Goal: Information Seeking & Learning: Learn about a topic

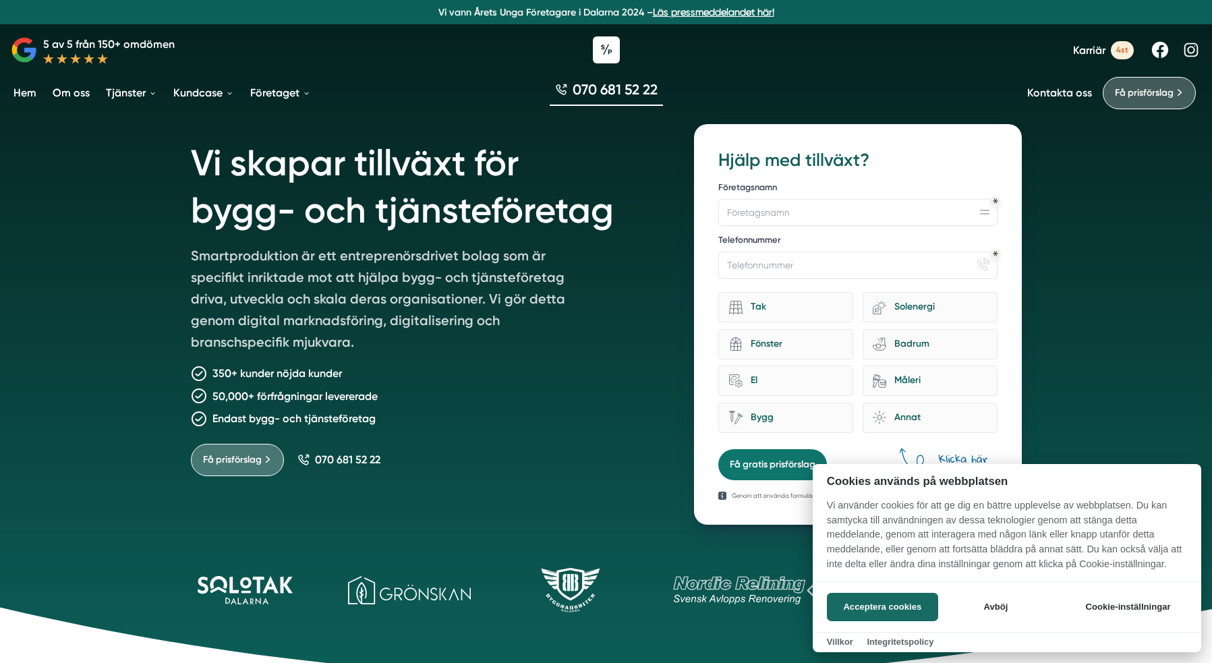
click at [380, 214] on div at bounding box center [606, 331] width 1212 height 663
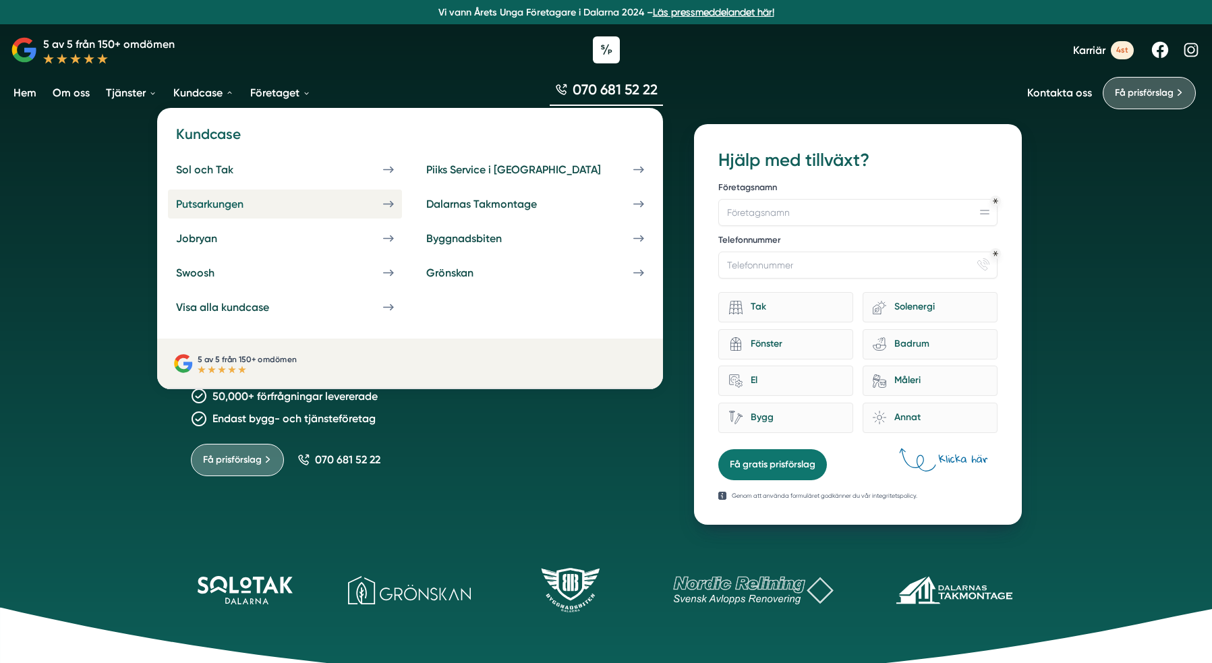
click at [250, 202] on div "Putsarkungen" at bounding box center [226, 204] width 100 height 13
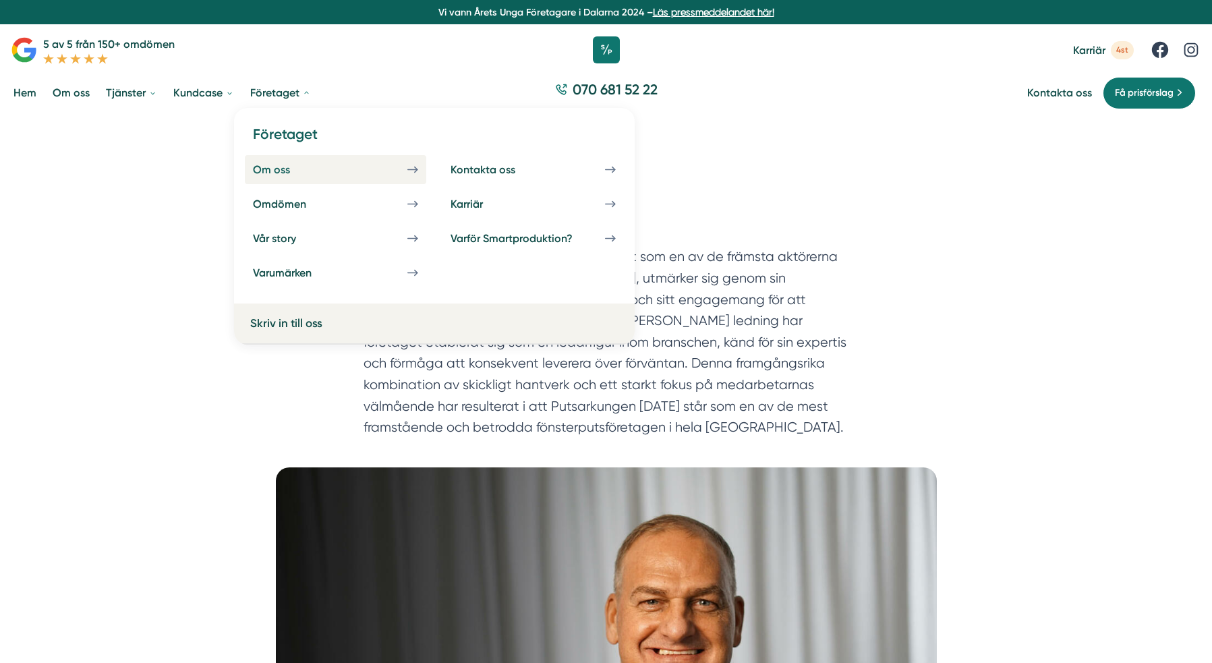
click at [283, 175] on div "Om oss" at bounding box center [287, 169] width 69 height 13
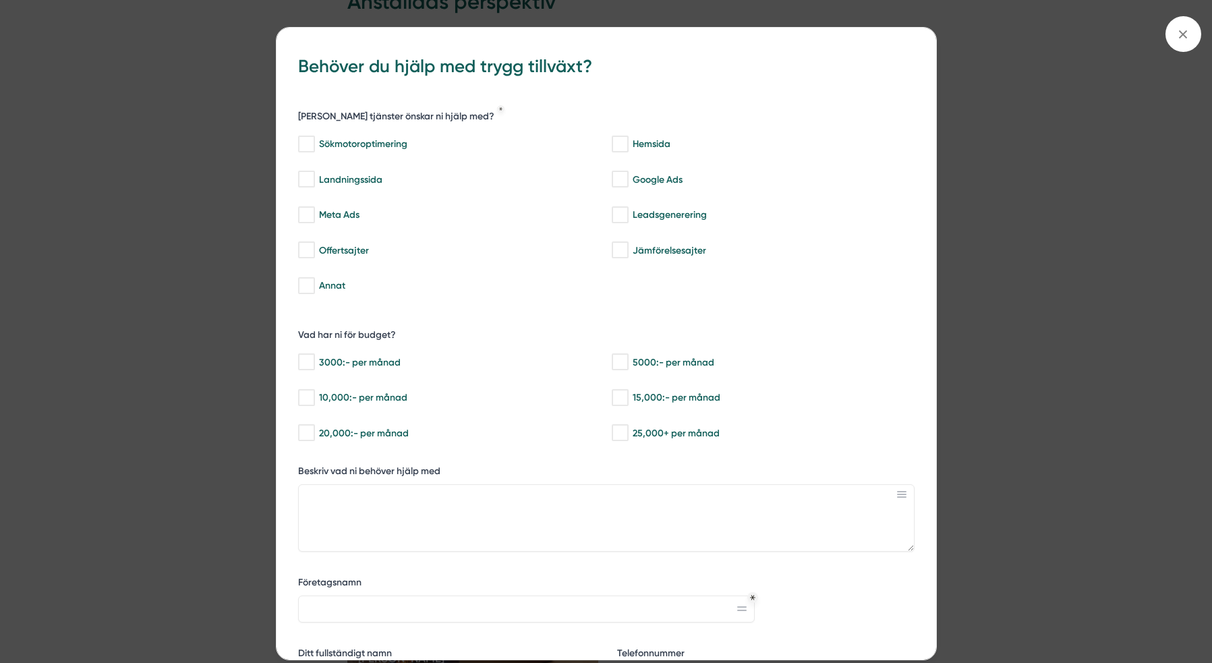
scroll to position [2729, 0]
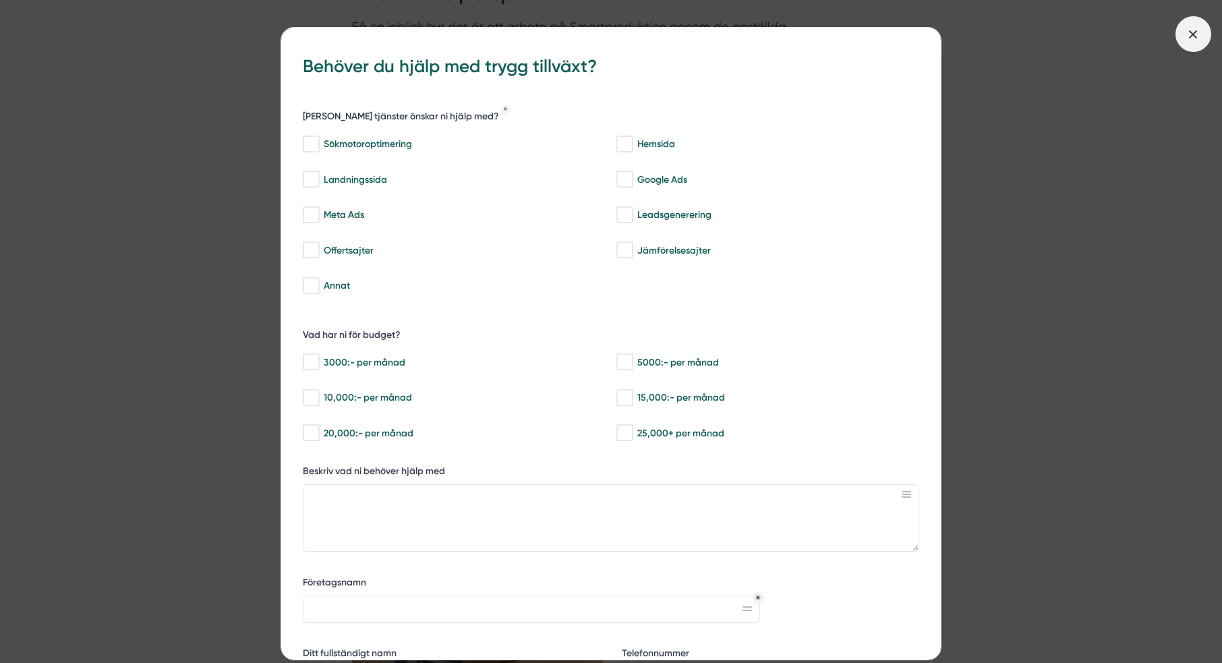
click at [1191, 40] on icon at bounding box center [1193, 34] width 15 height 15
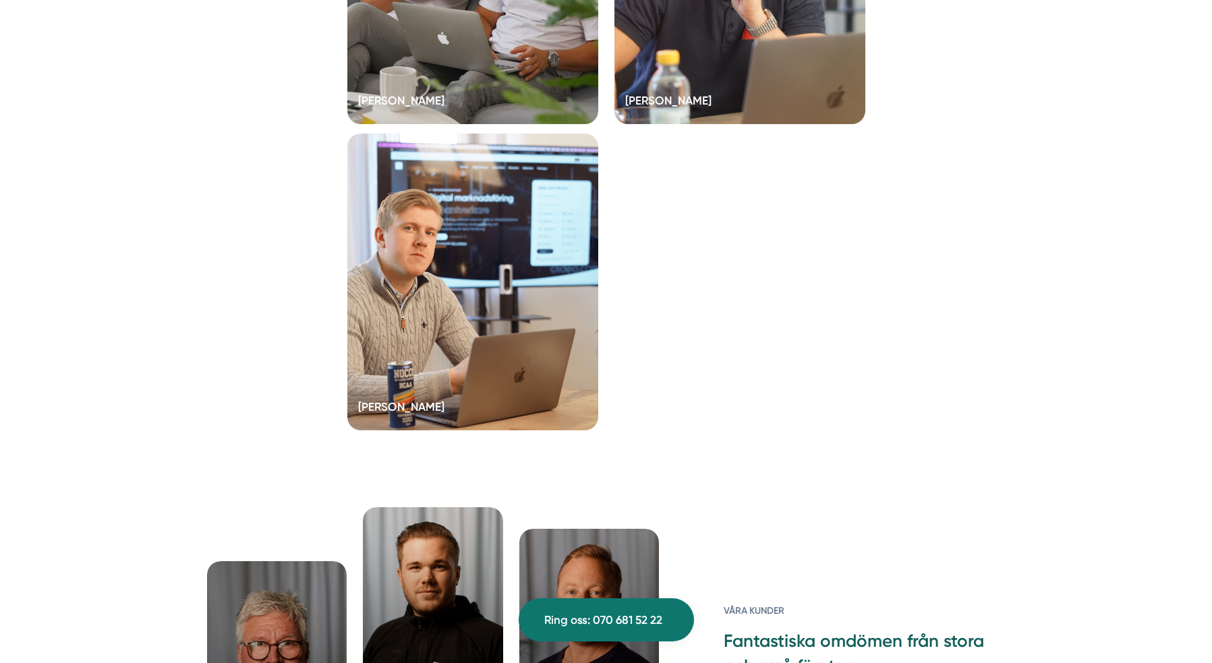
scroll to position [2711, 0]
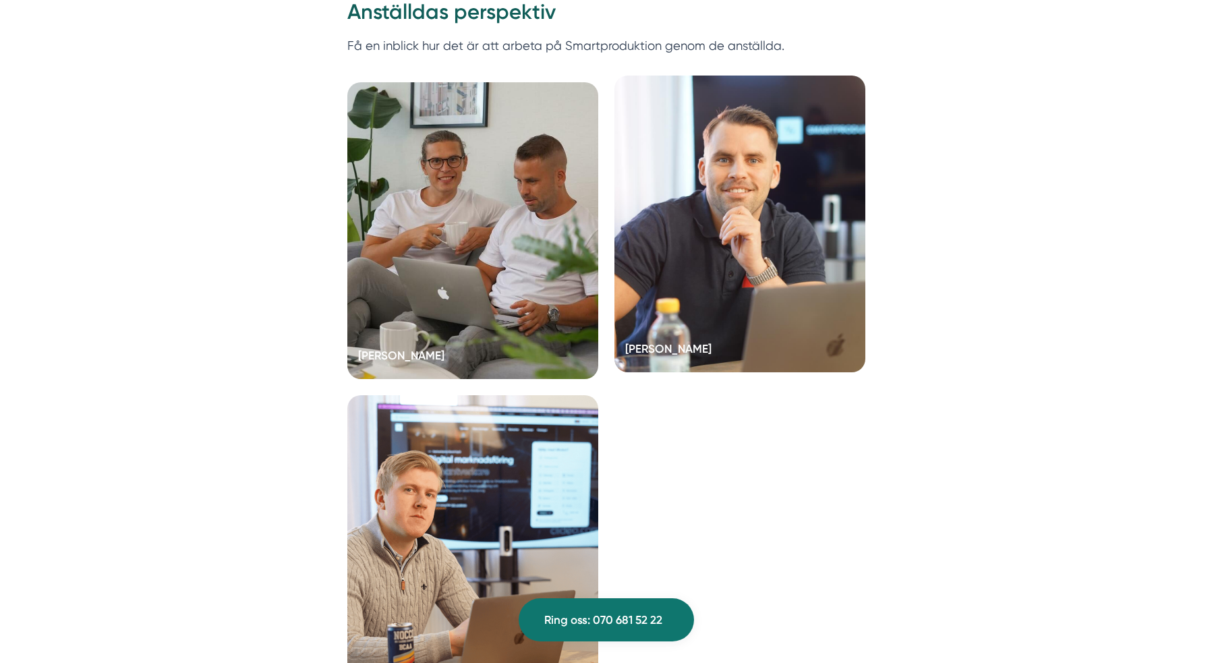
click at [732, 231] on div at bounding box center [740, 224] width 251 height 297
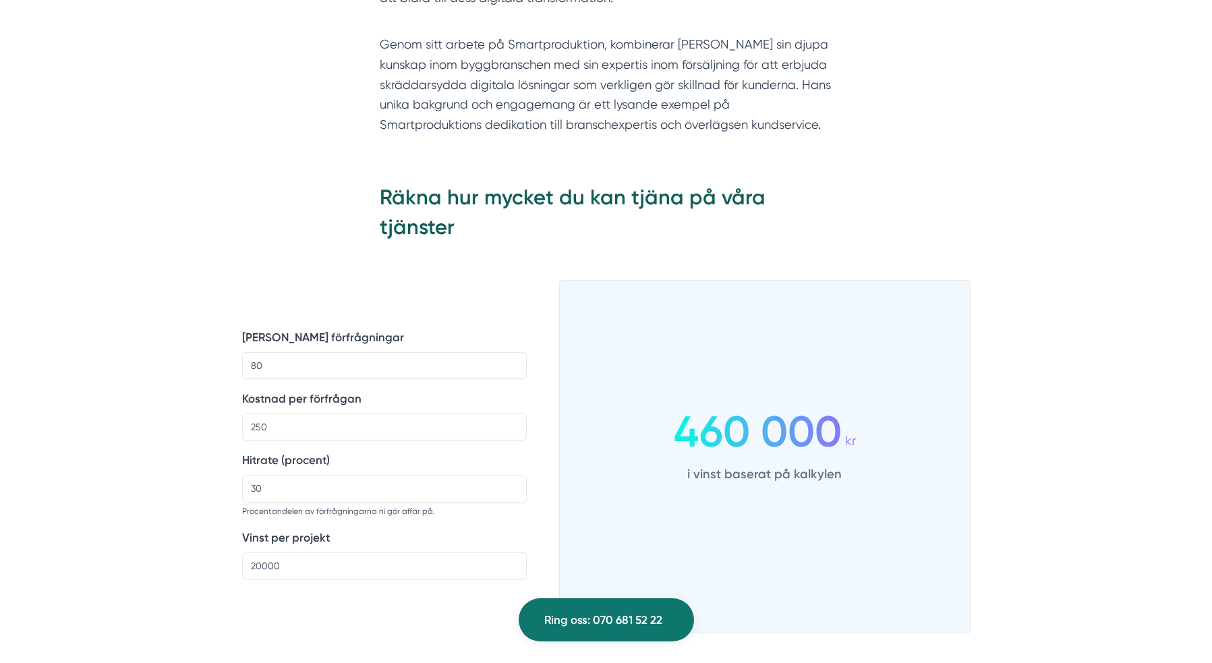
scroll to position [2120, 0]
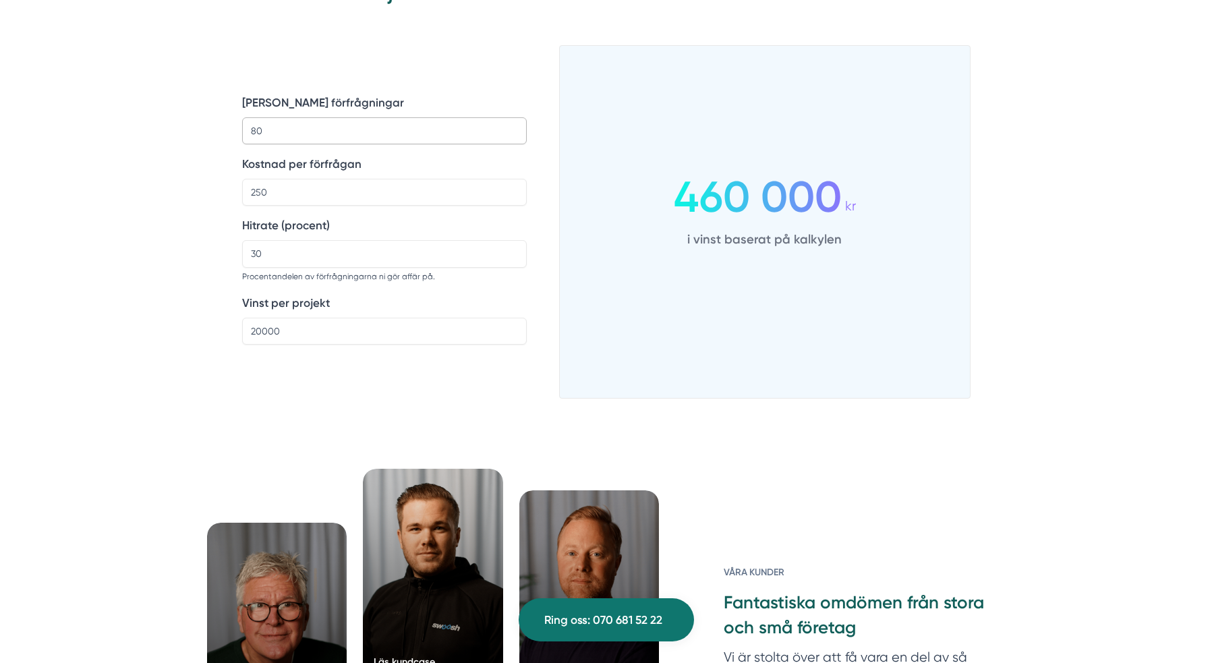
click at [347, 117] on input "80" at bounding box center [384, 130] width 285 height 27
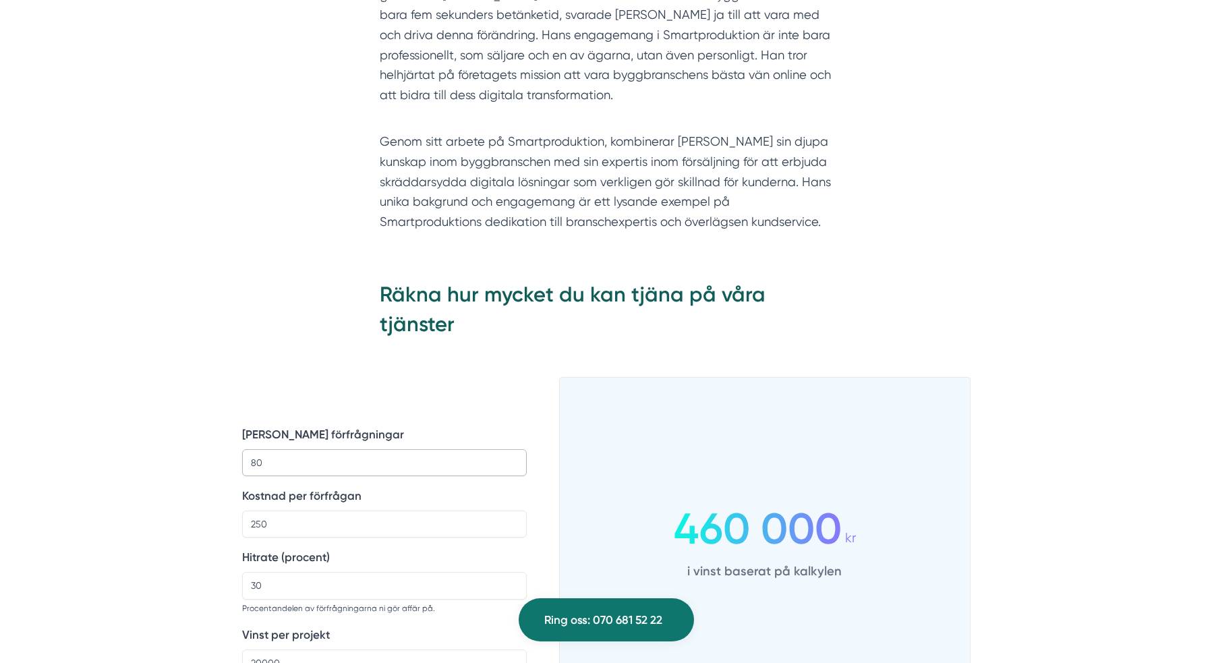
scroll to position [0, 0]
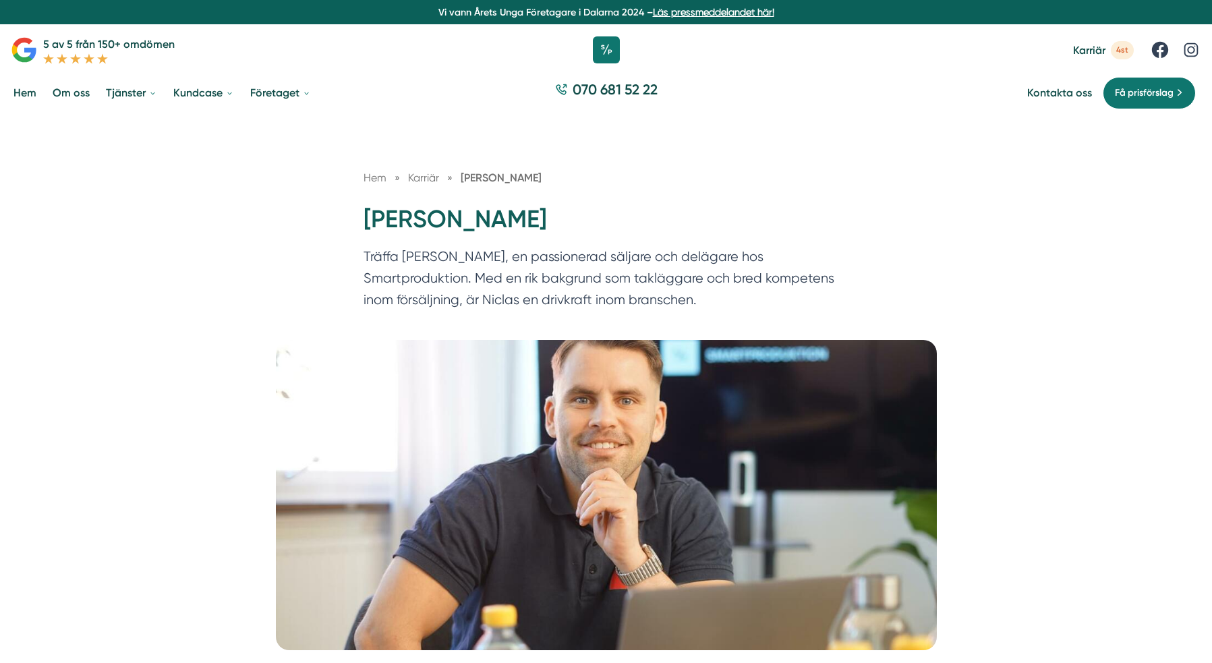
click at [21, 93] on link "Hem" at bounding box center [25, 93] width 28 height 34
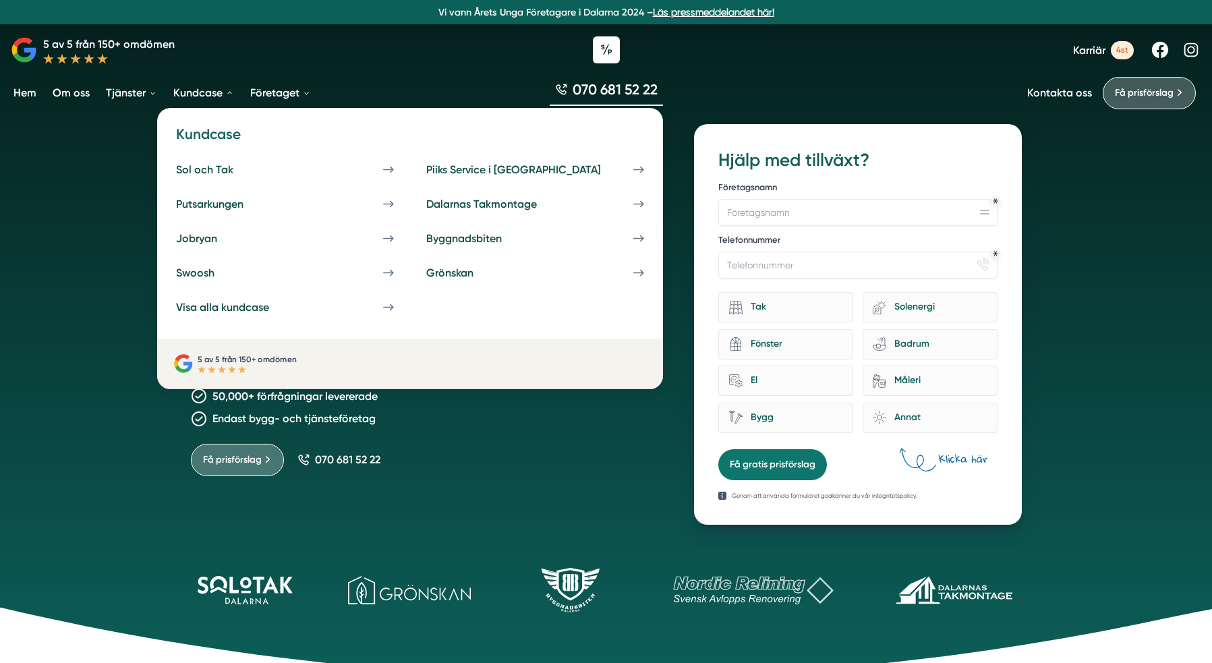
click at [206, 93] on link "Kundcase" at bounding box center [204, 93] width 66 height 34
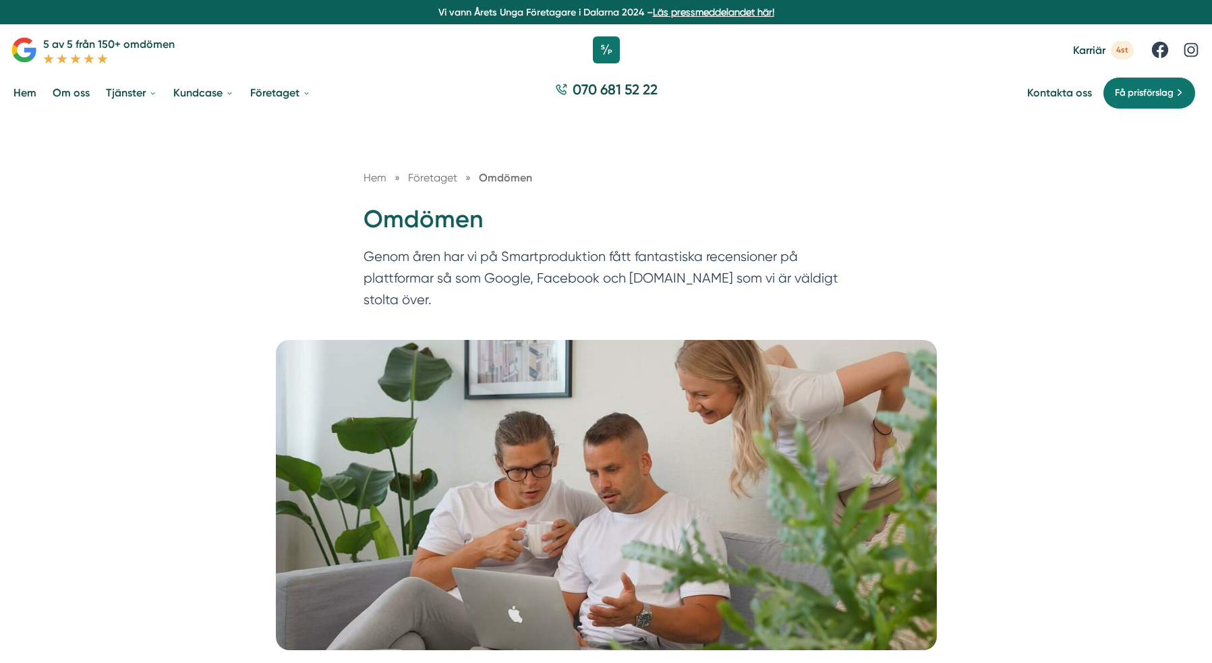
click at [25, 92] on link "Hem" at bounding box center [25, 93] width 28 height 34
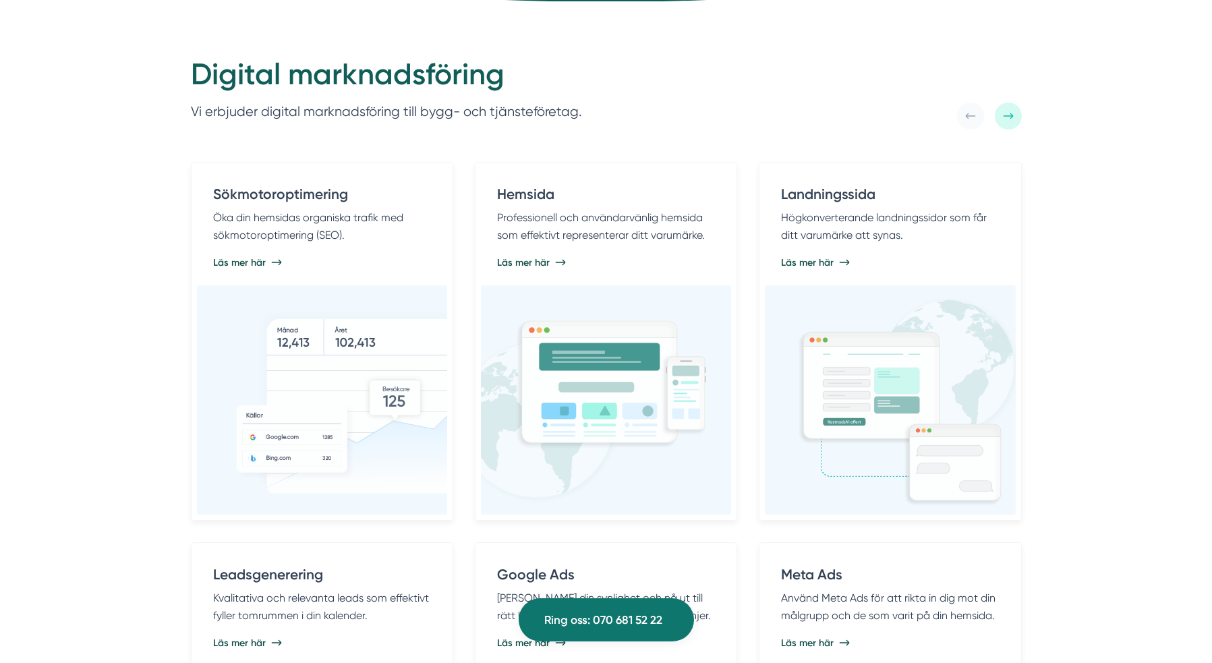
scroll to position [520, 0]
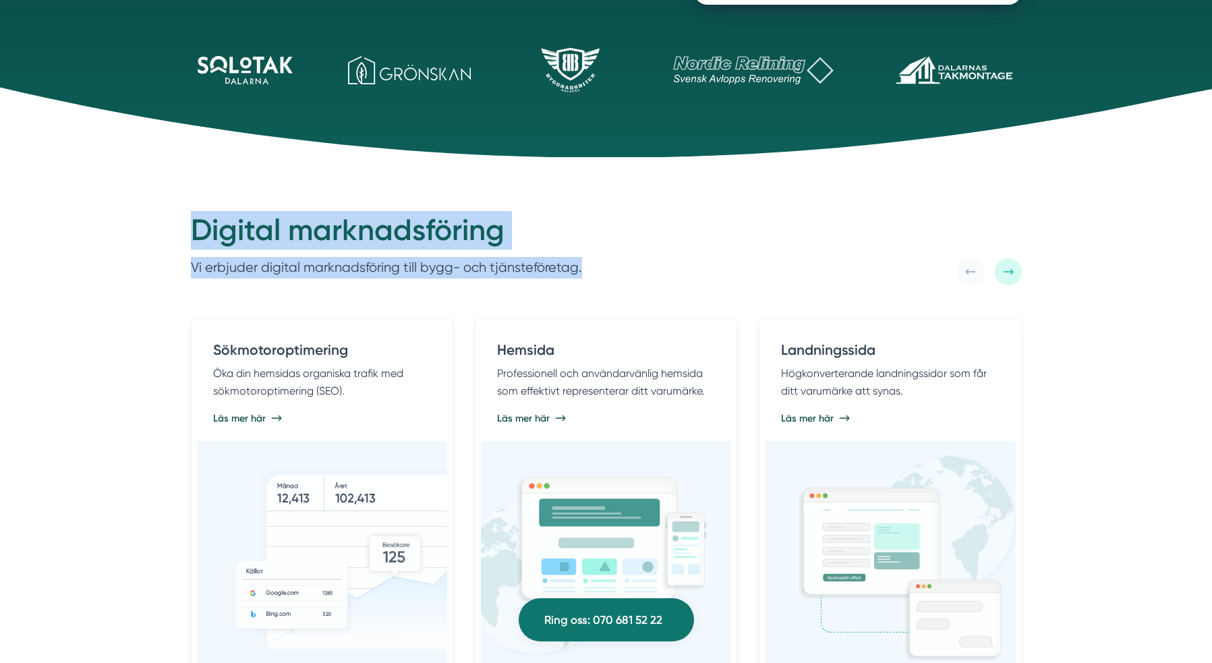
drag, startPoint x: 595, startPoint y: 272, endPoint x: 122, endPoint y: 229, distance: 474.8
click at [122, 229] on div "Digital marknadsföring Vi erbjuder digital marknadsföring till bygg- och tjänst…" at bounding box center [606, 634] width 1212 height 955
click at [317, 243] on h2 "Digital marknadsföring" at bounding box center [386, 234] width 391 height 46
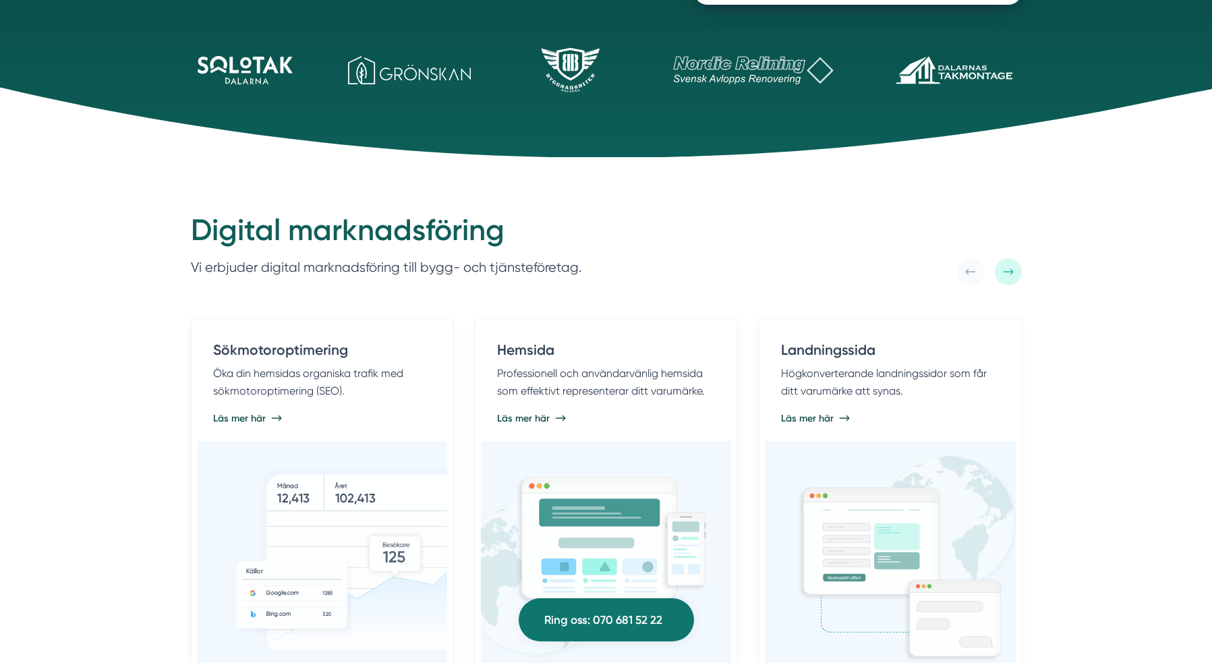
click at [311, 233] on h2 "Digital marknadsföring" at bounding box center [386, 234] width 391 height 46
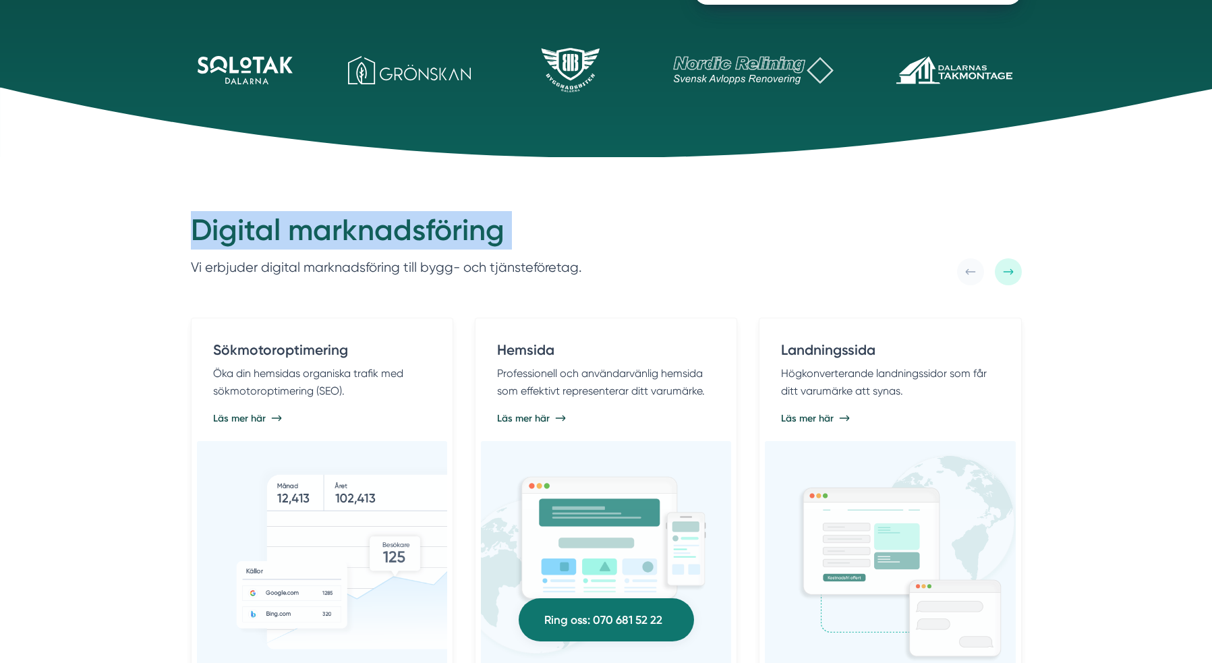
click at [311, 233] on h2 "Digital marknadsföring" at bounding box center [386, 234] width 391 height 46
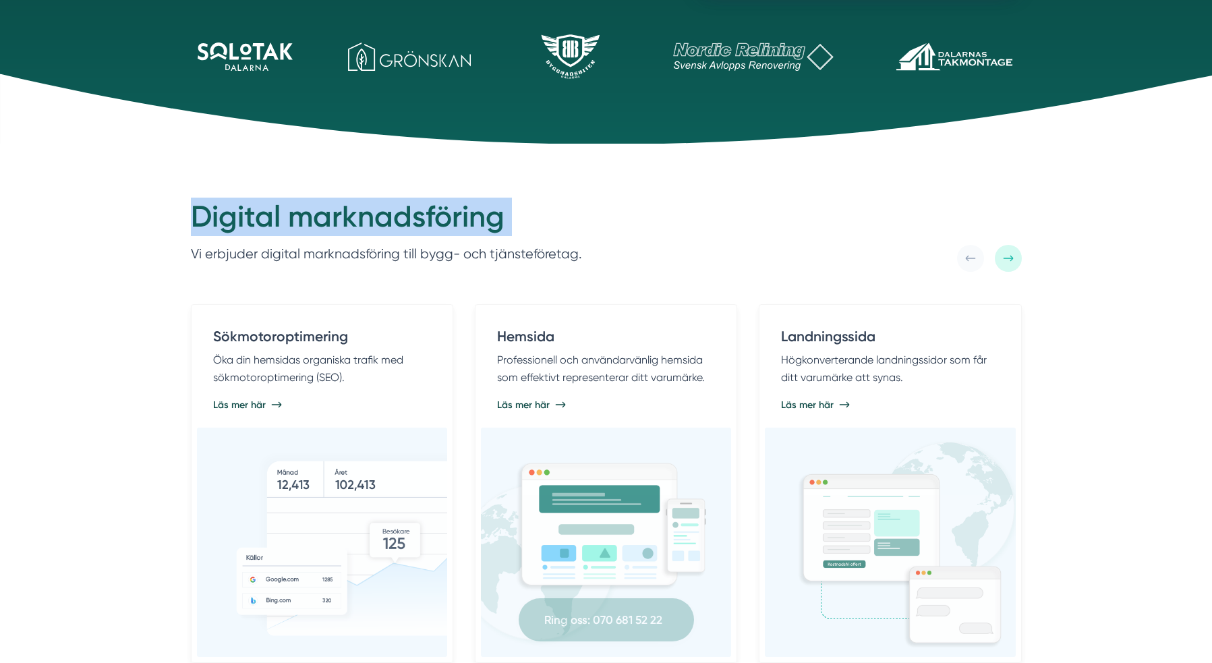
scroll to position [579, 0]
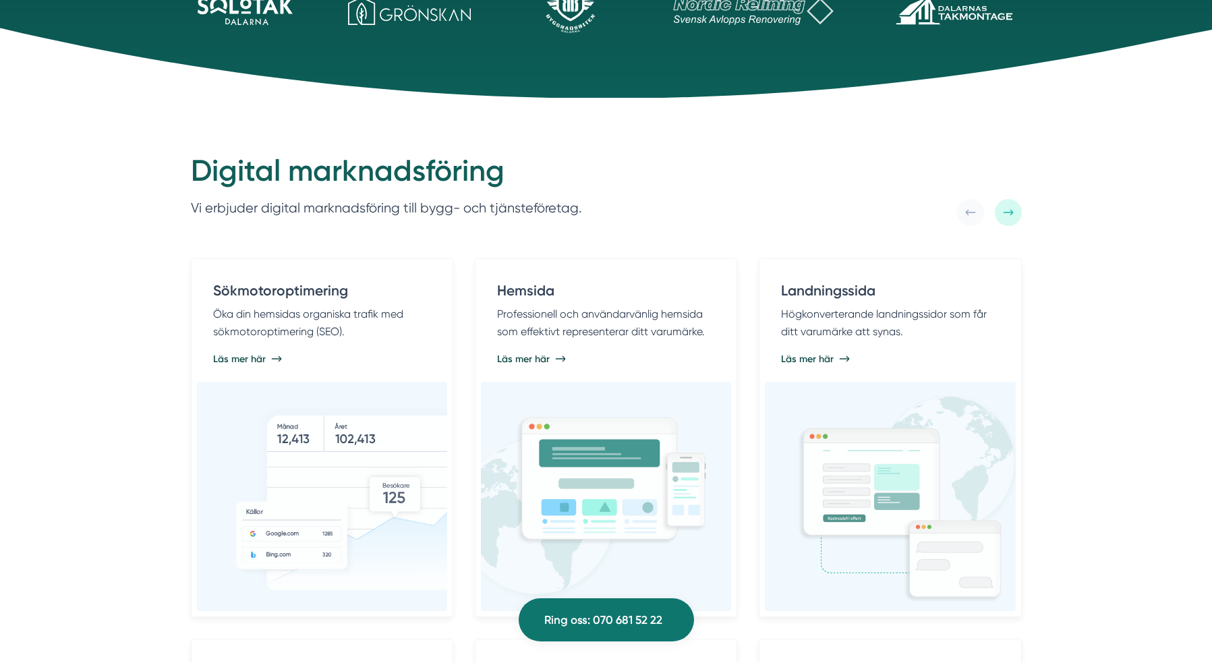
click at [490, 200] on p "Vi erbjuder digital marknadsföring till bygg- och tjänsteföretag." at bounding box center [386, 209] width 391 height 22
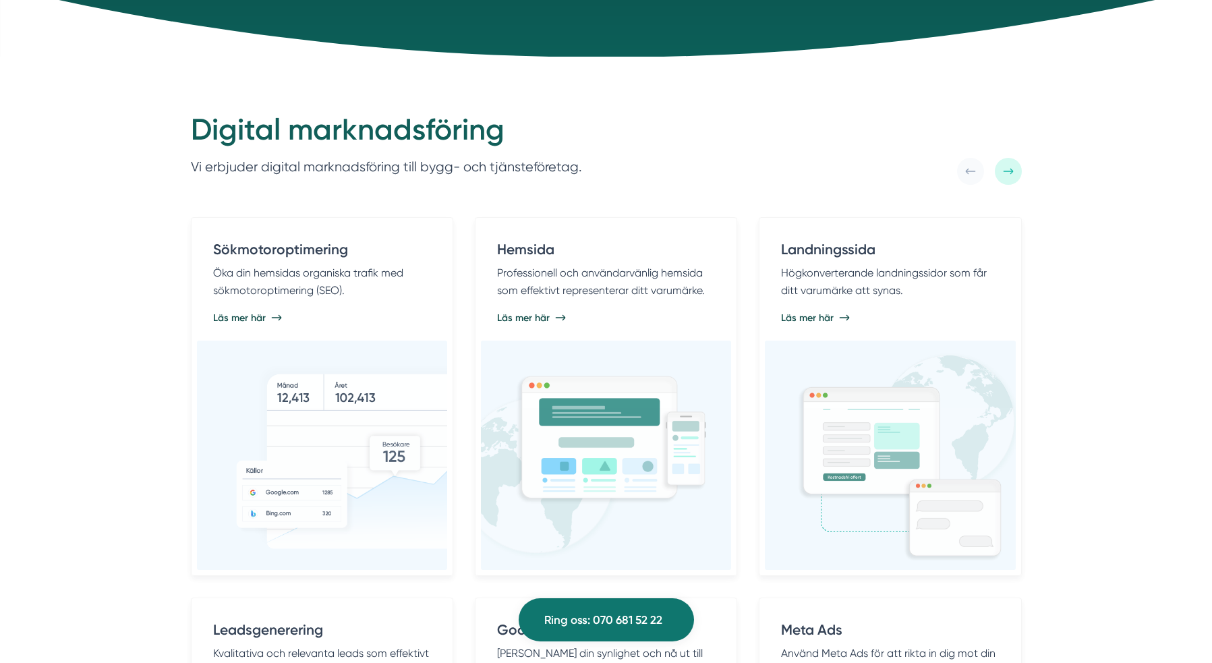
click at [1009, 169] on icon at bounding box center [1008, 171] width 11 height 11
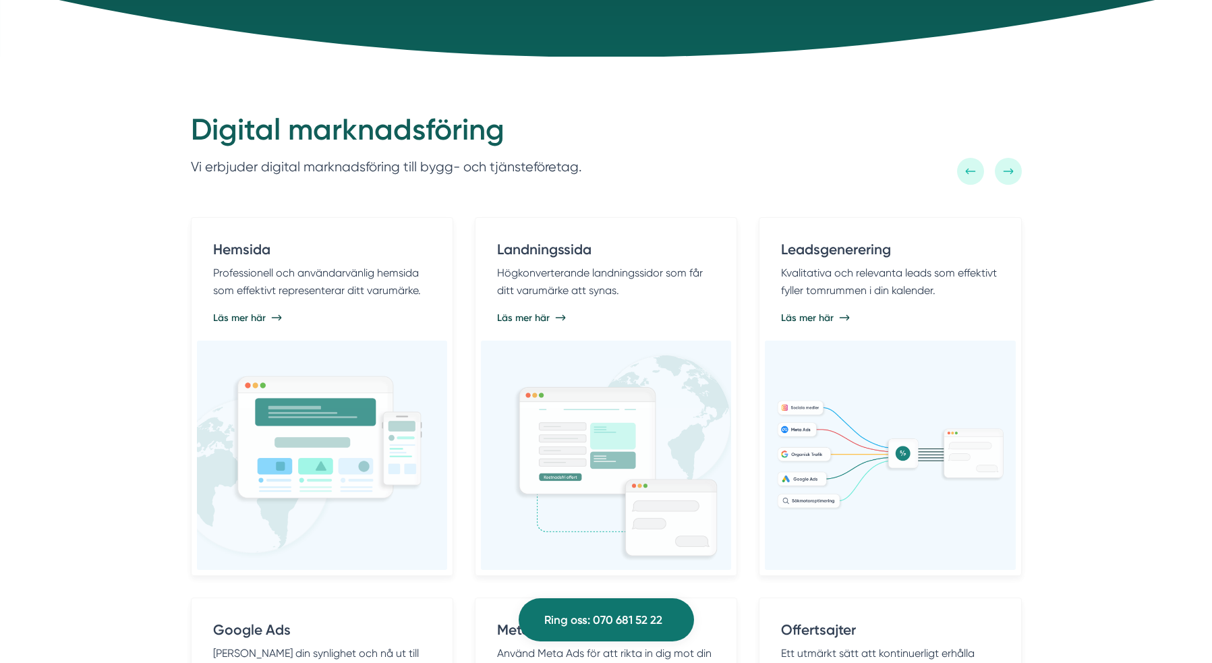
click at [973, 171] on icon at bounding box center [970, 170] width 10 height 5
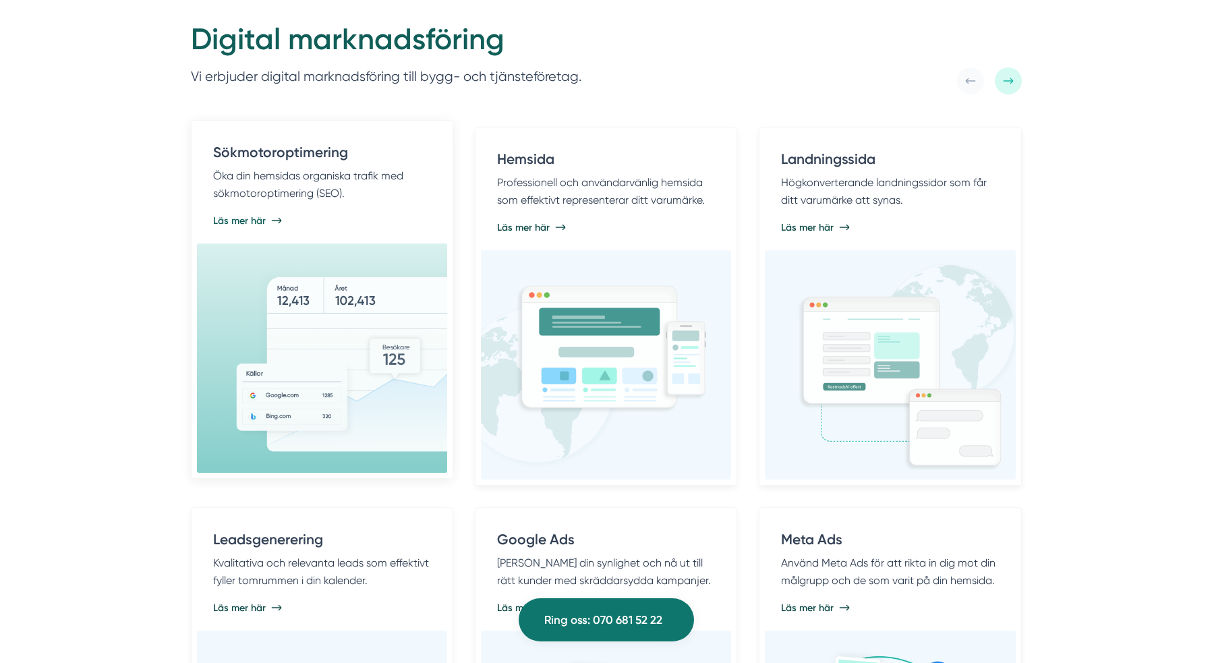
scroll to position [720, 0]
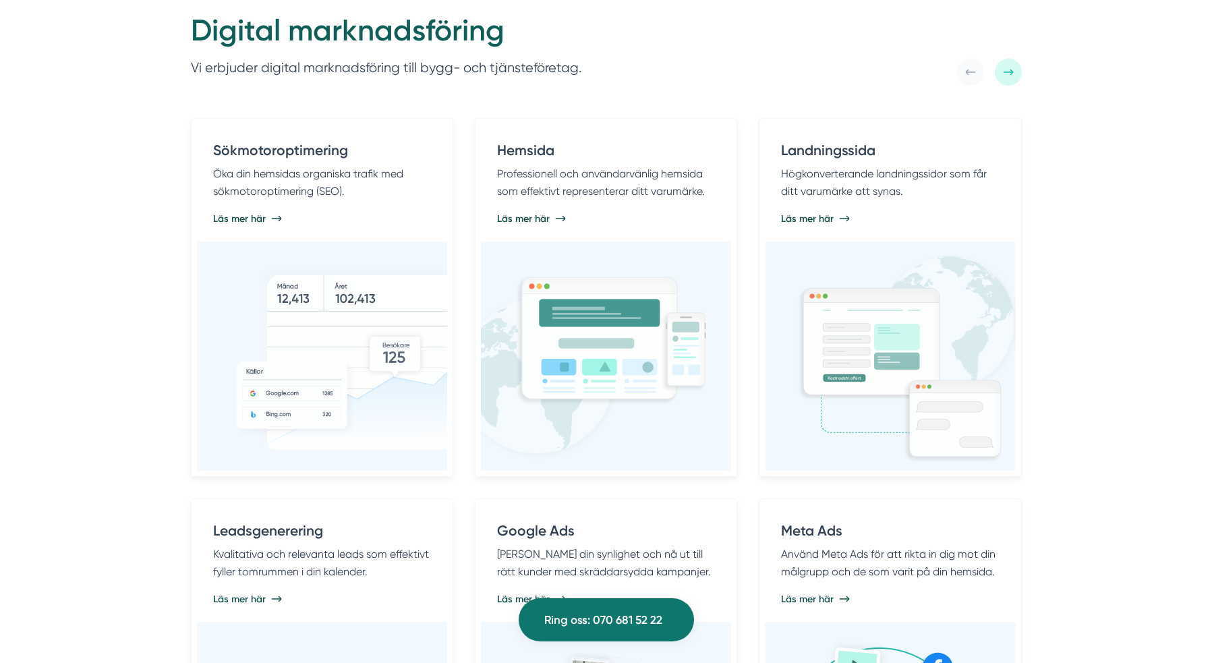
click at [1013, 69] on div at bounding box center [1008, 72] width 27 height 27
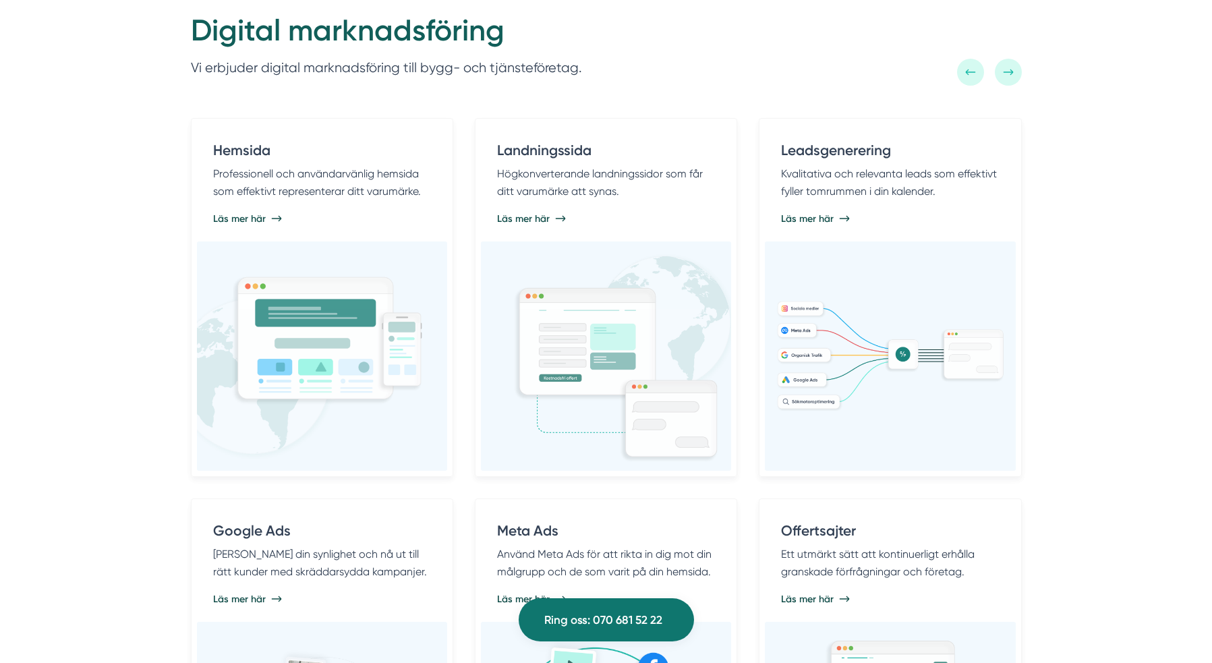
click at [964, 70] on div at bounding box center [970, 72] width 27 height 27
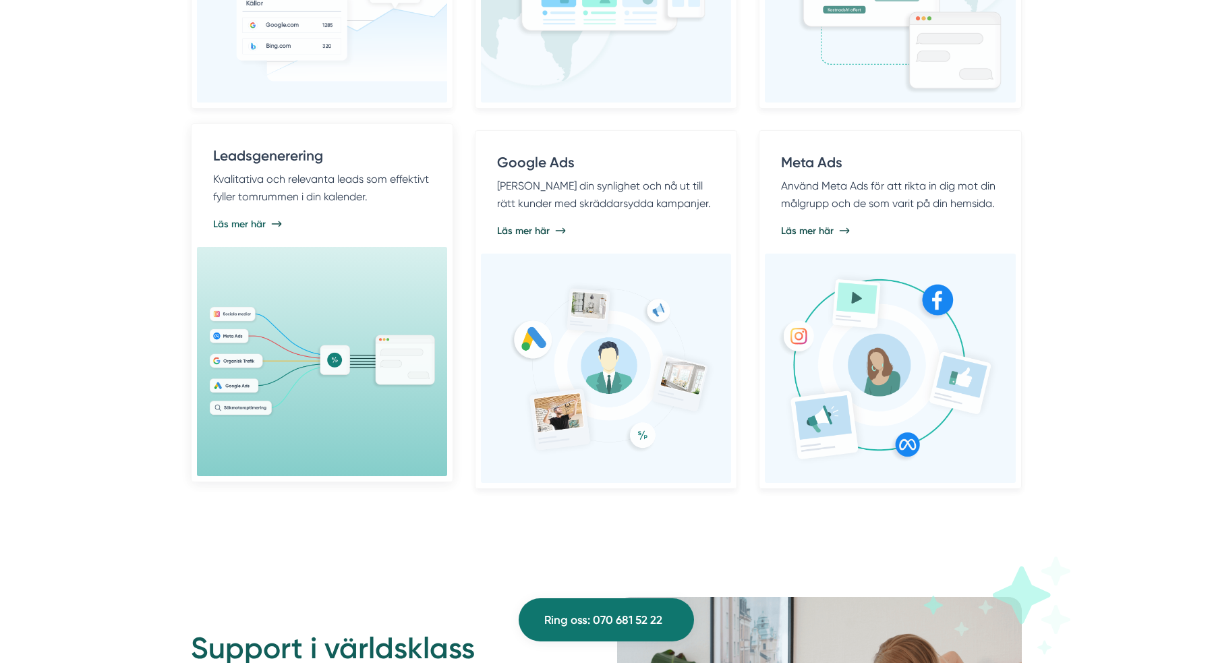
scroll to position [1079, 0]
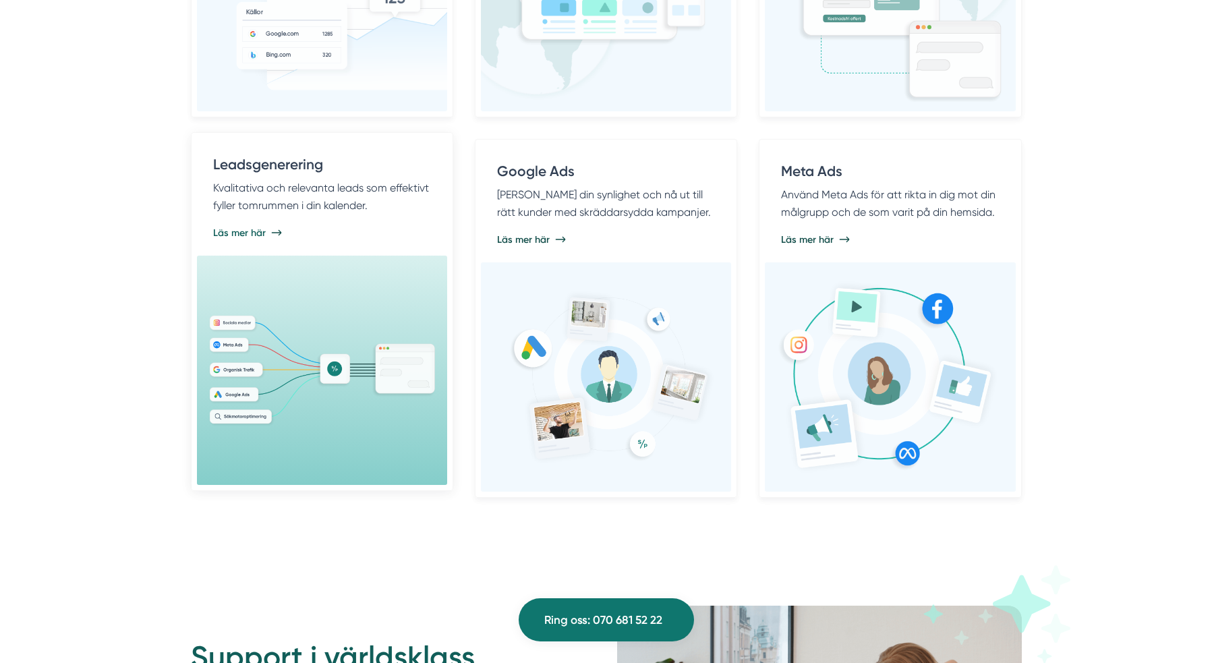
click at [346, 248] on div "Leadsgenerering Kvalitativa och relevanta leads som effektivt fyller tomrummen …" at bounding box center [322, 196] width 250 height 117
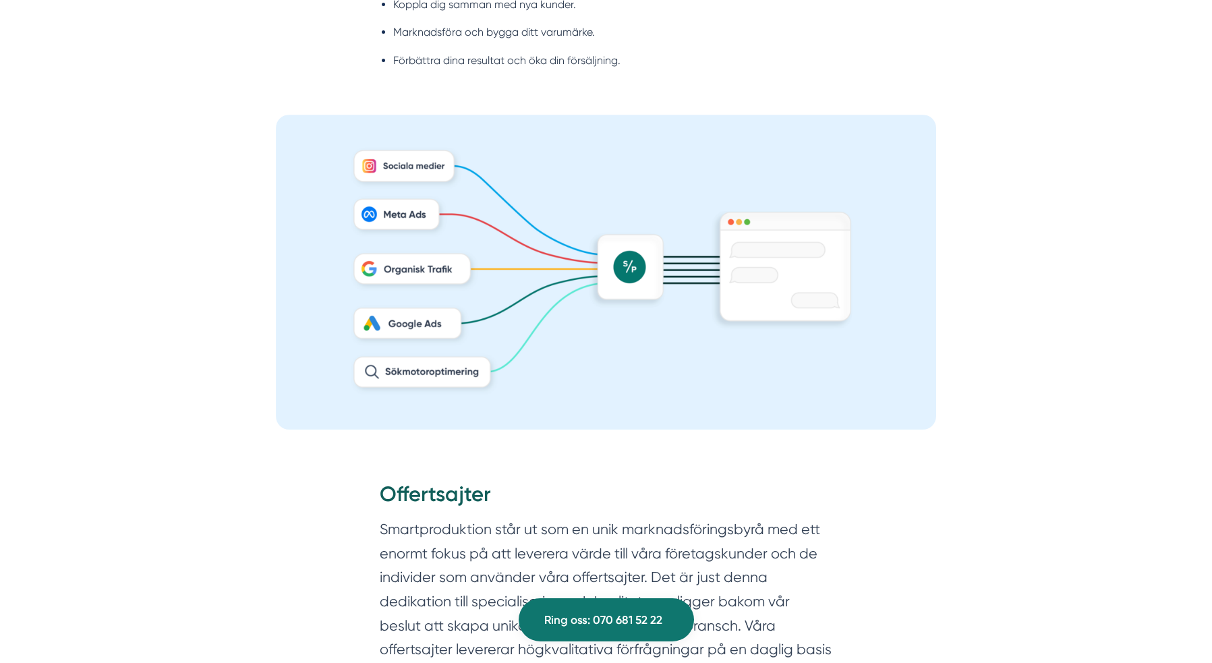
scroll to position [1027, 0]
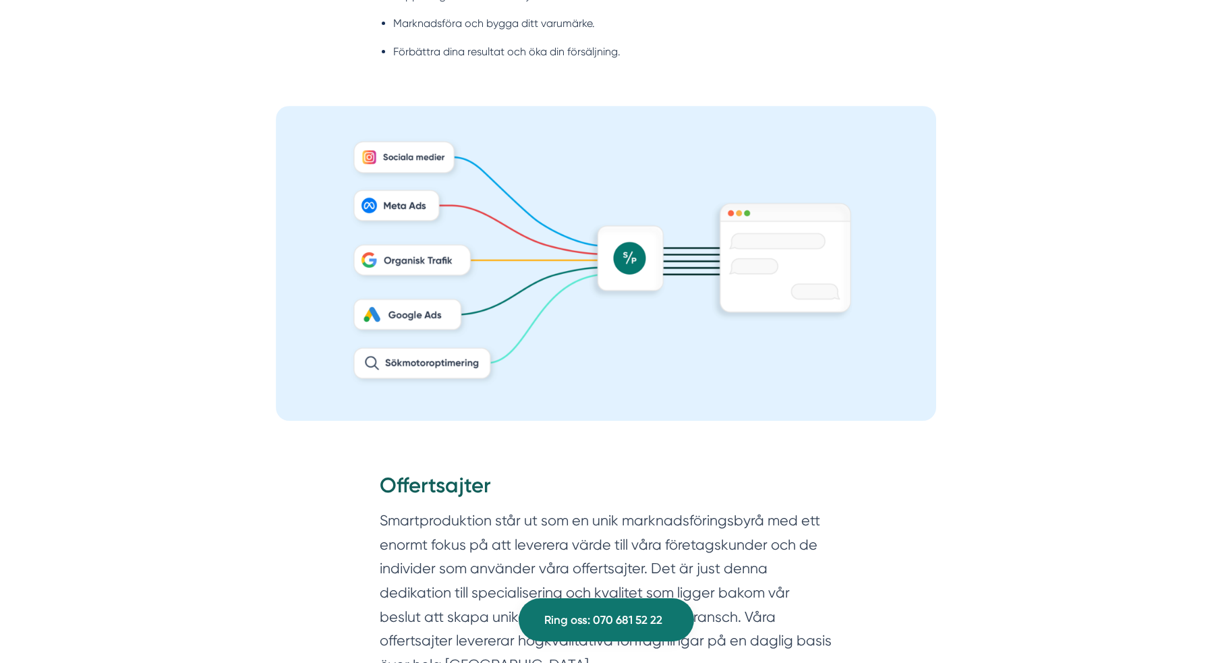
click at [418, 217] on img at bounding box center [606, 263] width 661 height 315
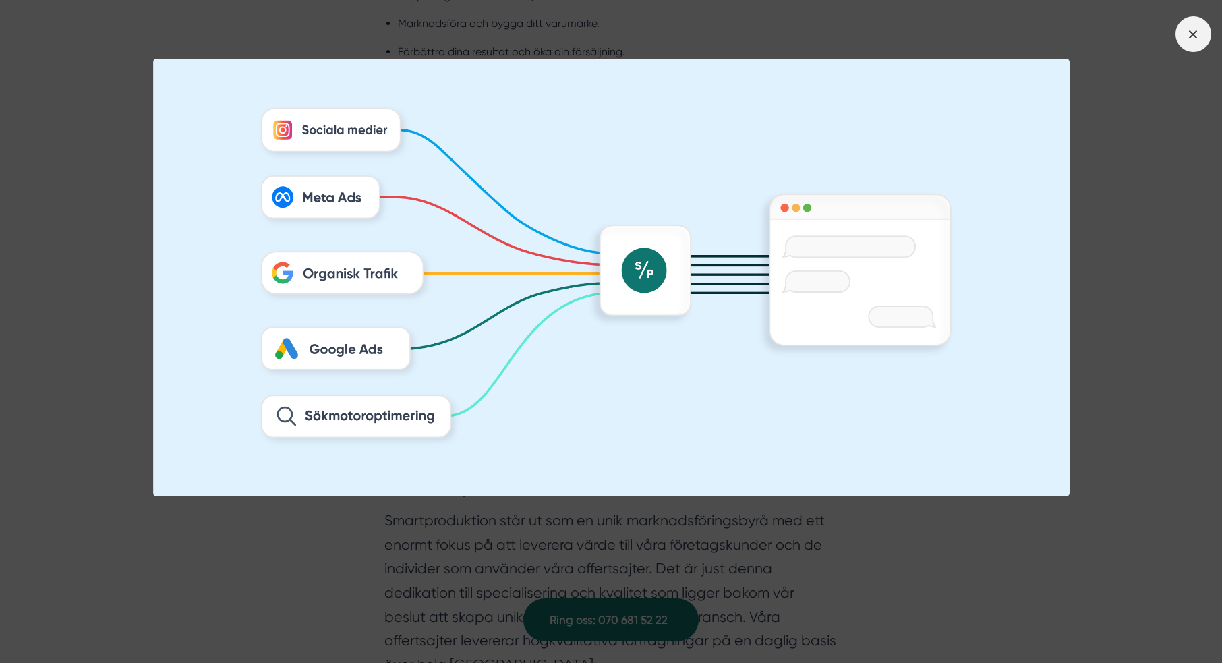
click at [1194, 37] on icon at bounding box center [1193, 34] width 15 height 15
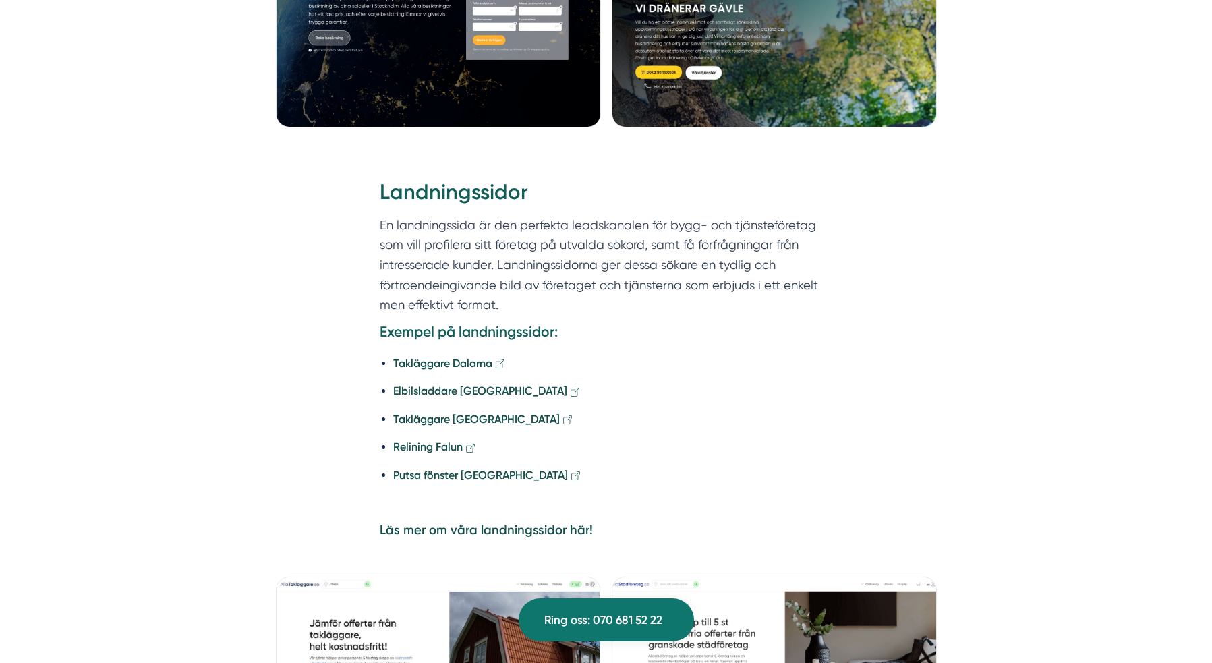
scroll to position [2968, 0]
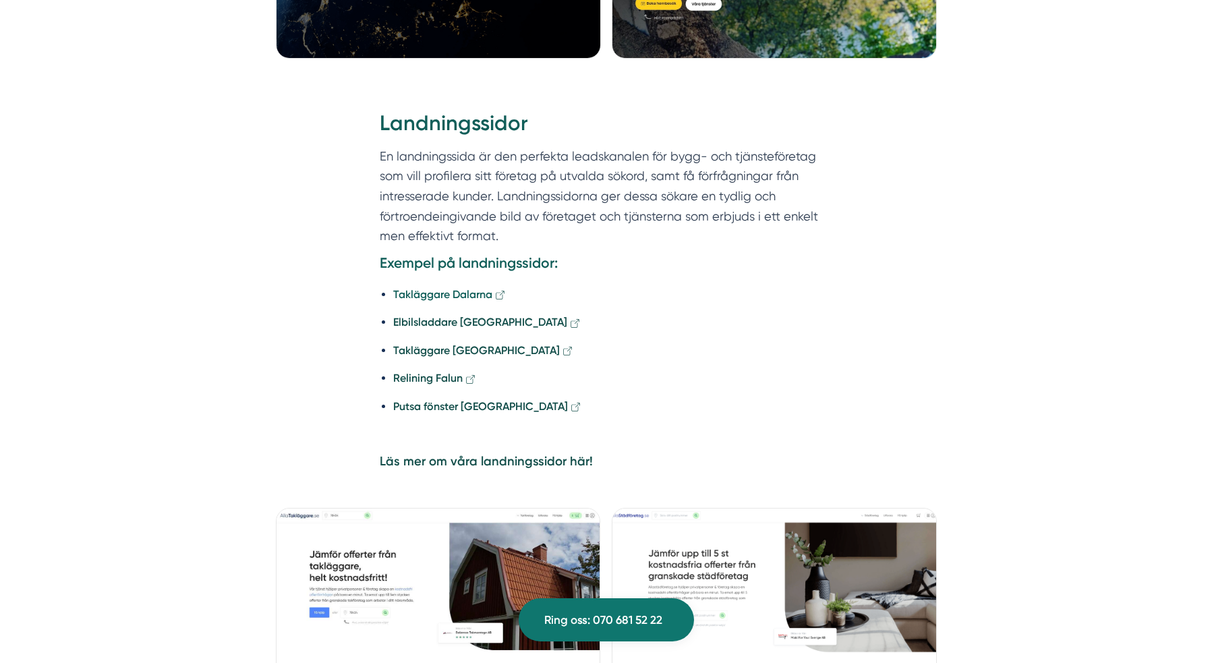
click at [463, 288] on strong "Takläggare Dalarna" at bounding box center [442, 294] width 99 height 13
click at [432, 316] on strong "Elbilsladdare Uppsala" at bounding box center [480, 322] width 174 height 13
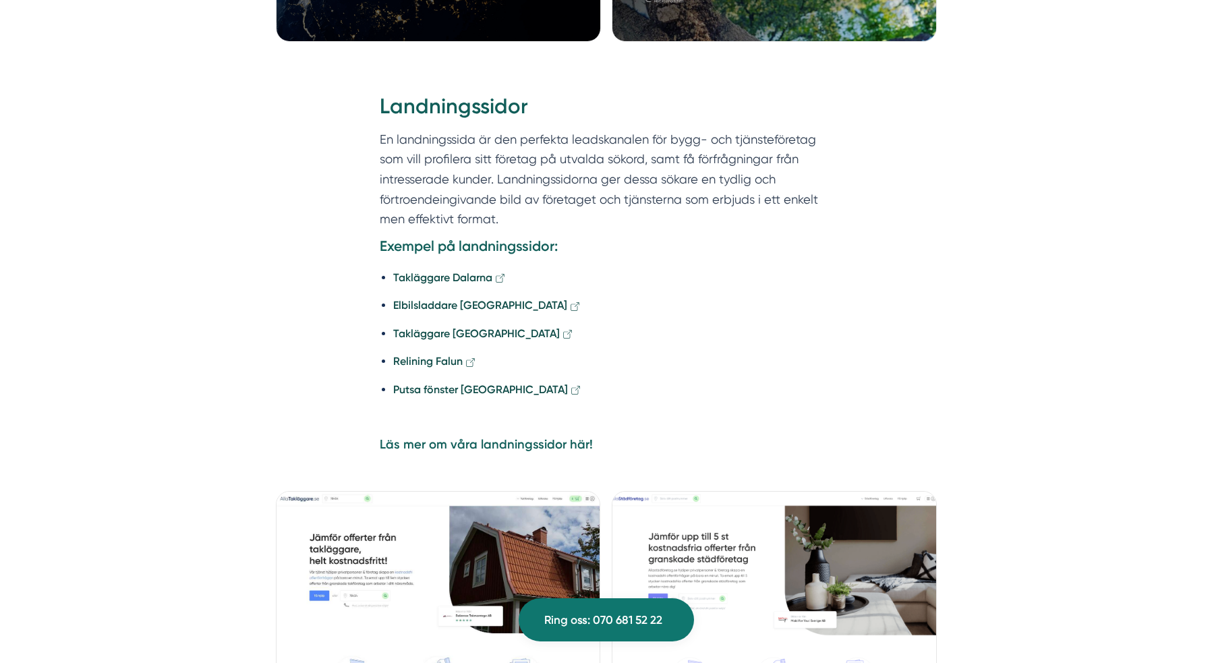
click at [445, 437] on strong "Läs mer om våra landningssidor här!" at bounding box center [486, 444] width 213 height 15
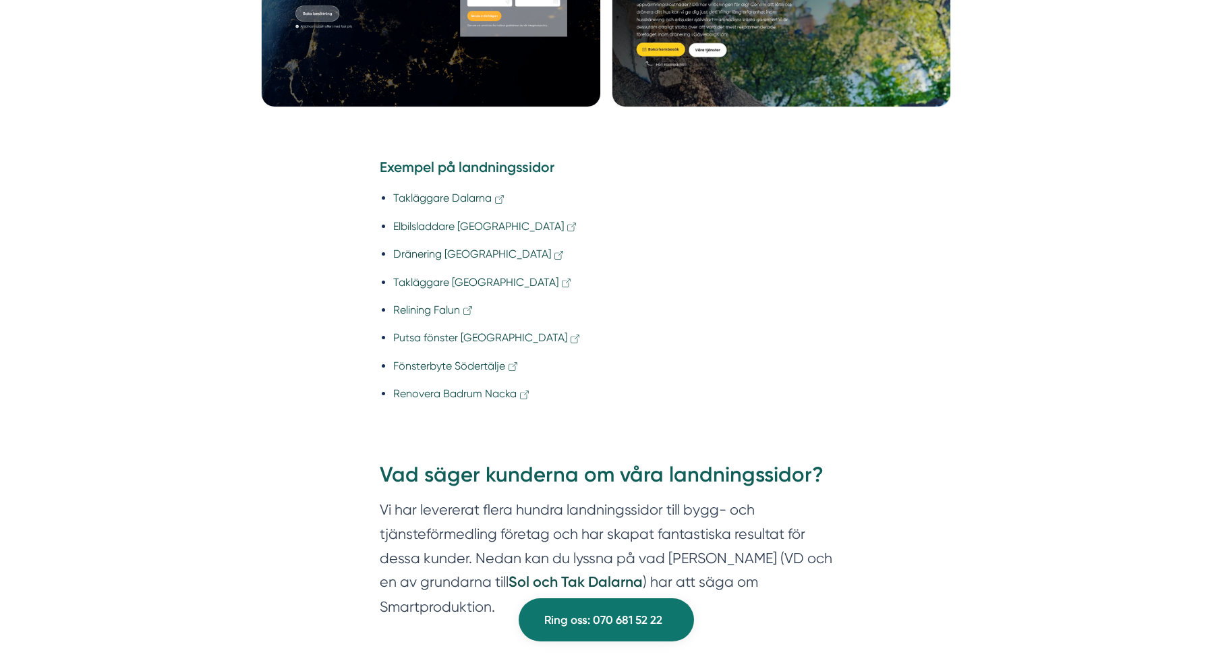
scroll to position [1247, 0]
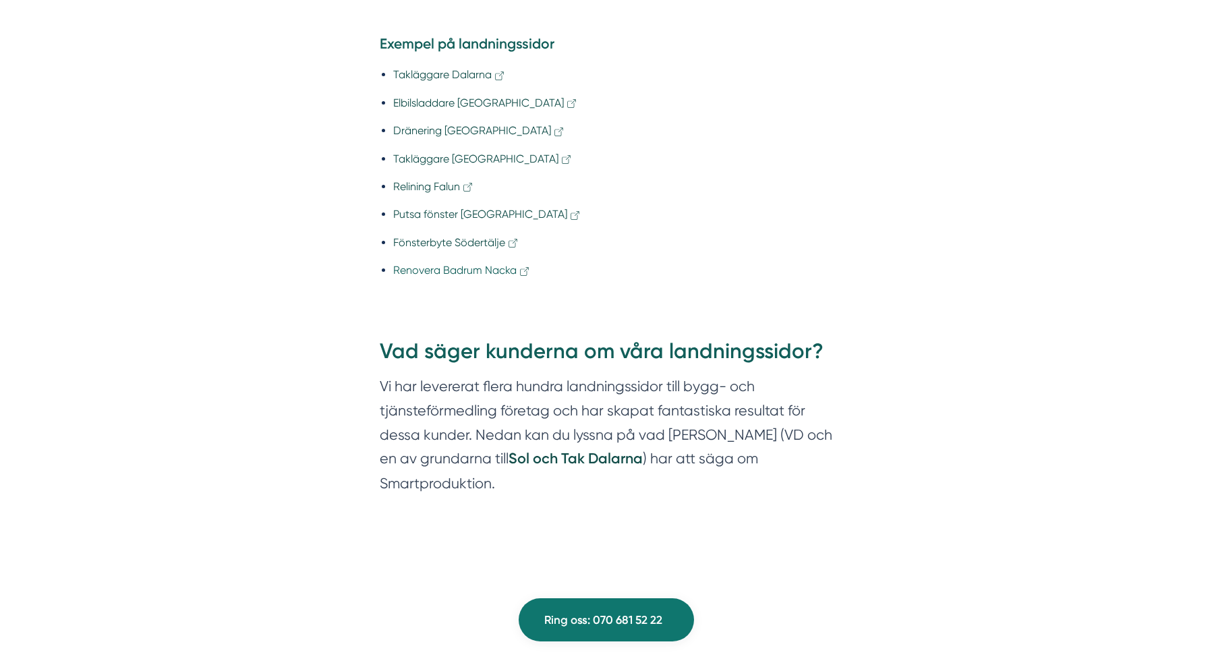
click at [461, 266] on link "Renovera Badrum Nacka" at bounding box center [462, 270] width 138 height 13
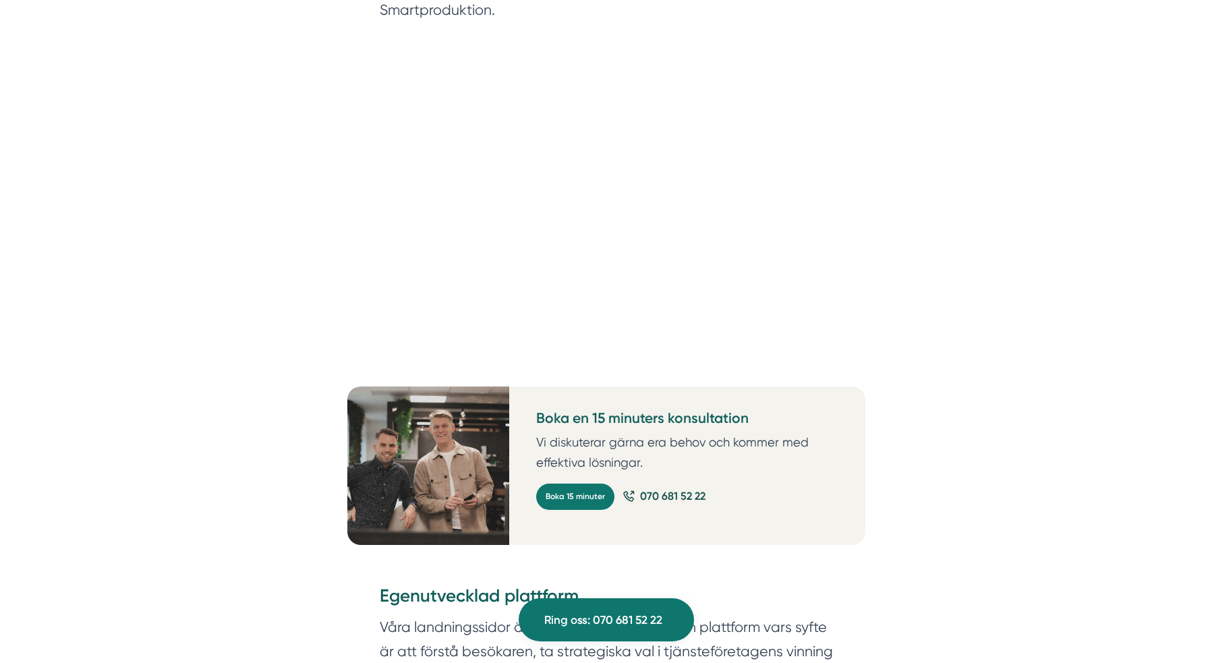
scroll to position [1973, 0]
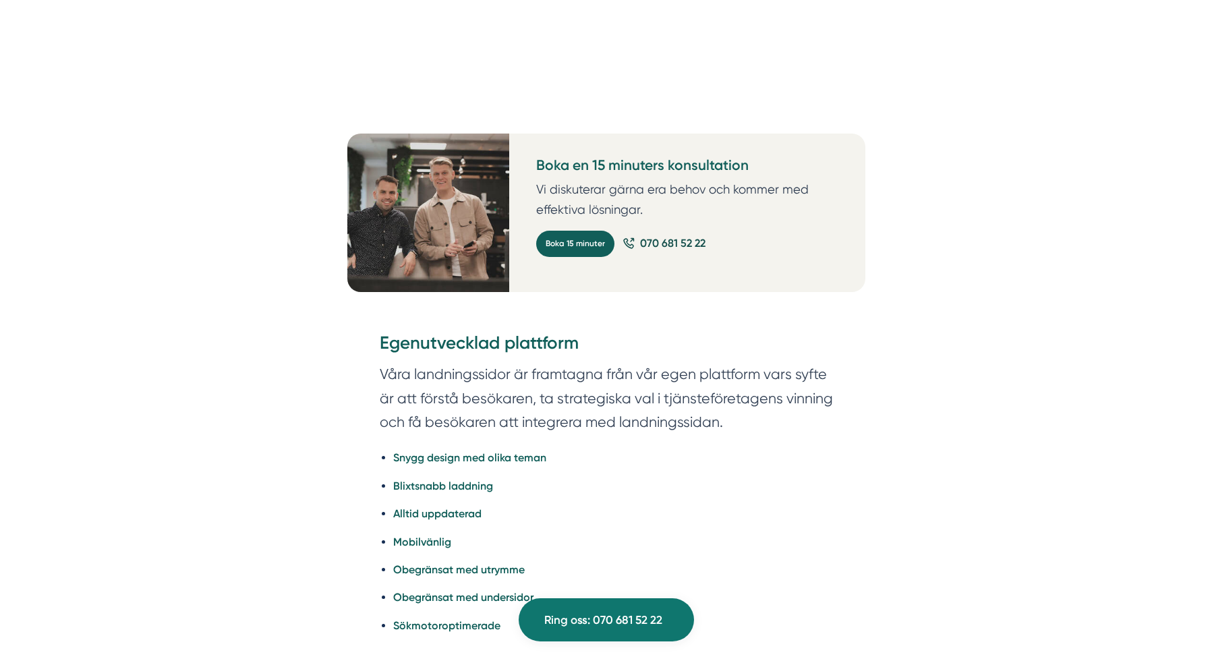
click at [584, 244] on link "Boka 15 minuter" at bounding box center [575, 244] width 78 height 26
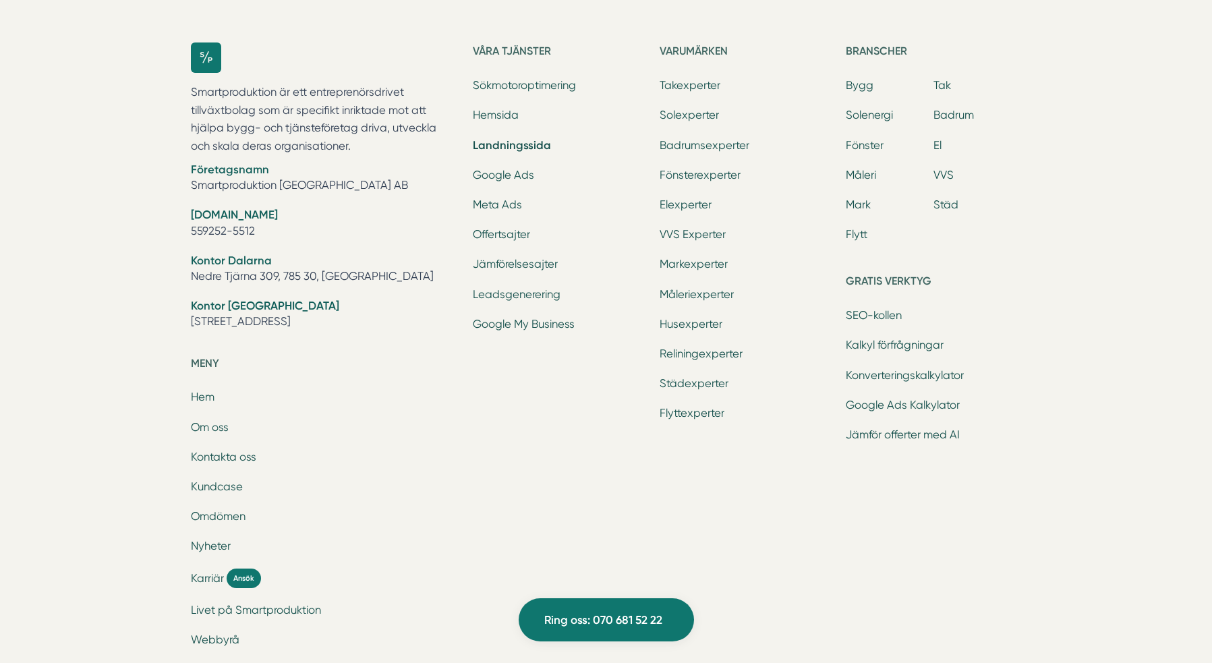
scroll to position [4539, 0]
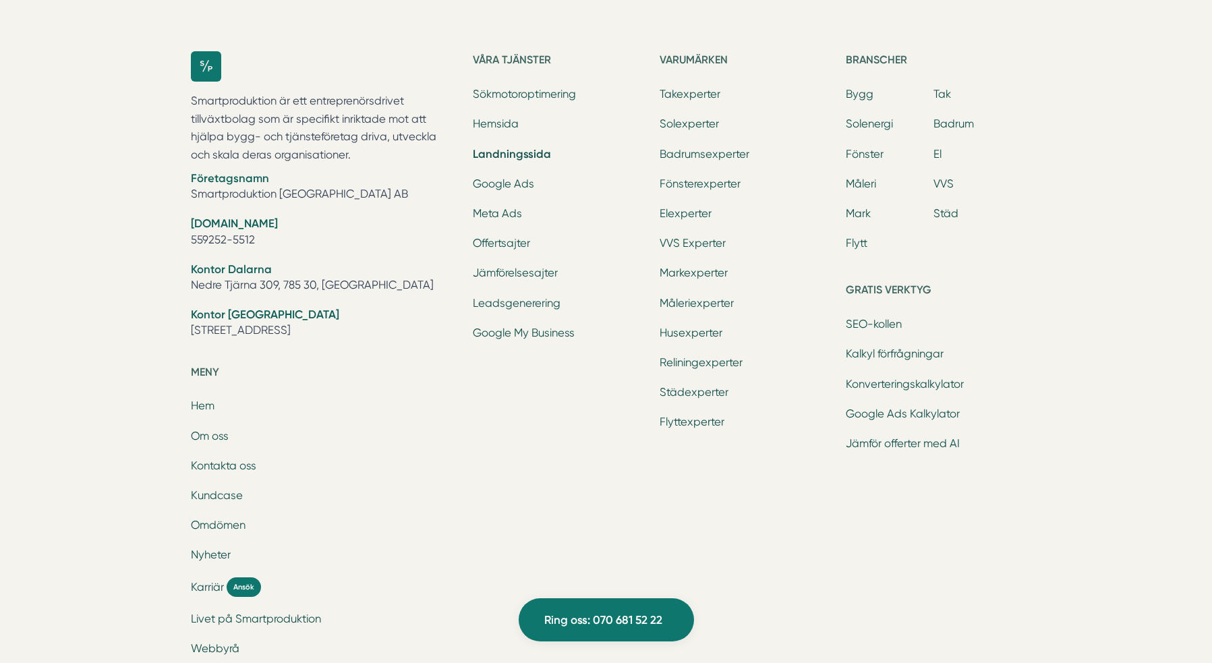
click at [292, 190] on li "Företagsnamn Smartproduktion [GEOGRAPHIC_DATA] AB" at bounding box center [324, 188] width 266 height 34
copy ul "Smartproduktion [GEOGRAPHIC_DATA] AB"
click at [260, 153] on p "Smartproduktion är ett entreprenörsdrivet tillväxtbolag som är specifikt inrikt…" at bounding box center [324, 128] width 266 height 72
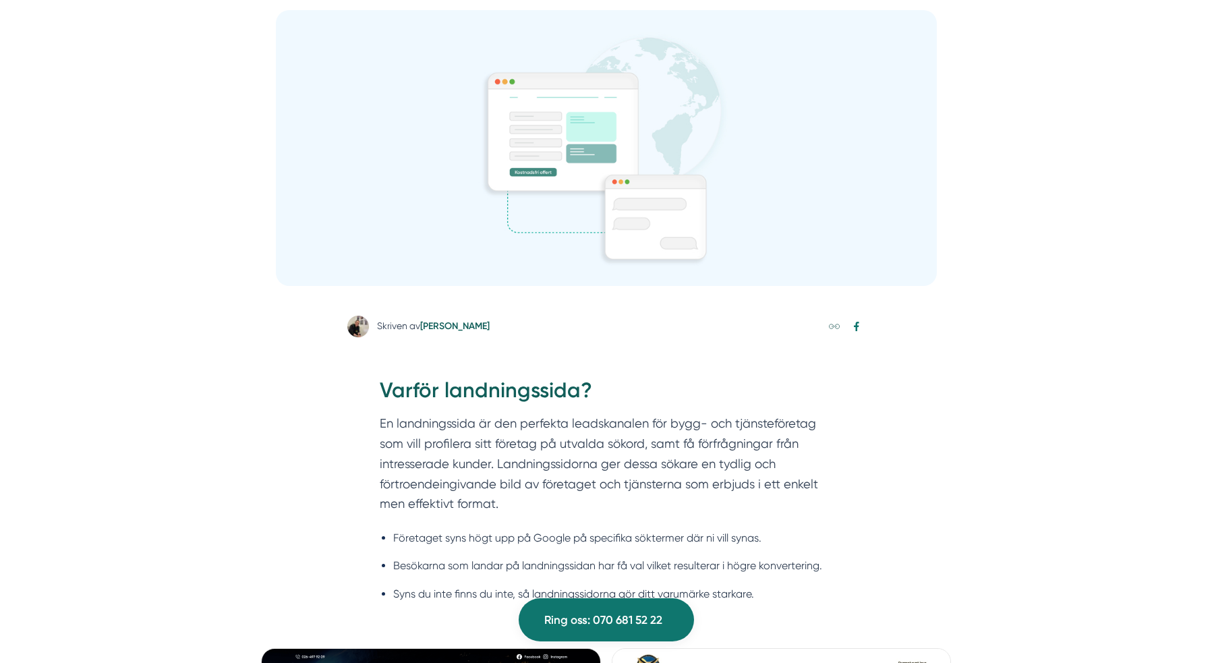
scroll to position [0, 0]
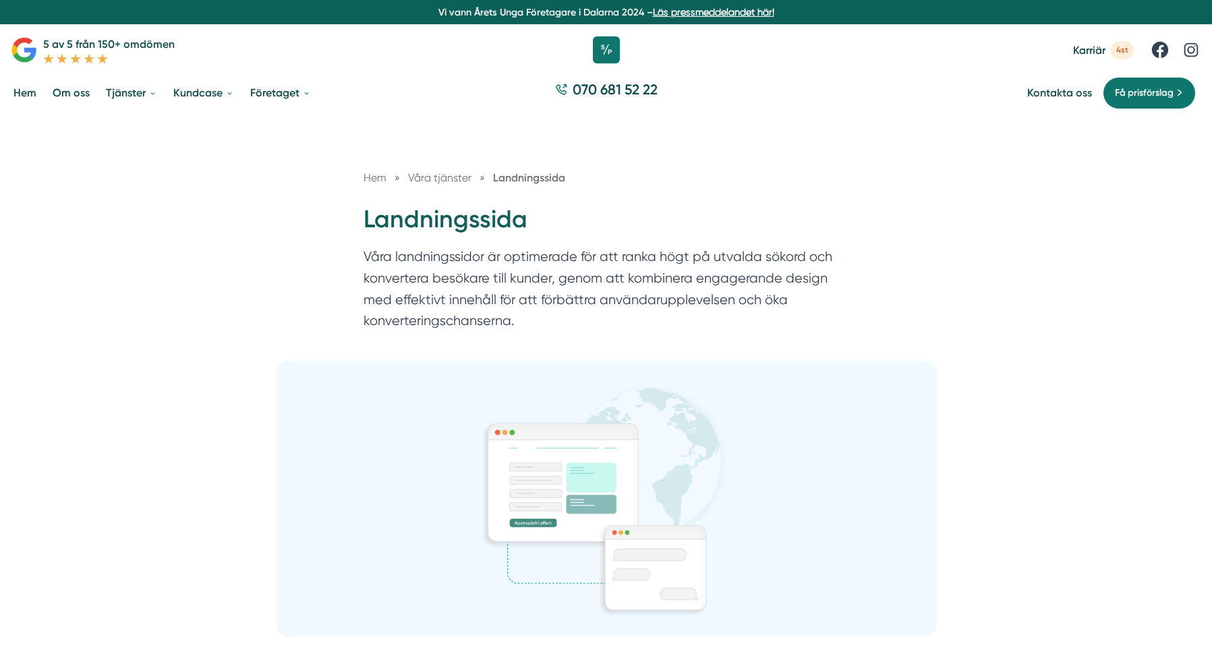
click at [17, 94] on link "Hem" at bounding box center [25, 93] width 28 height 34
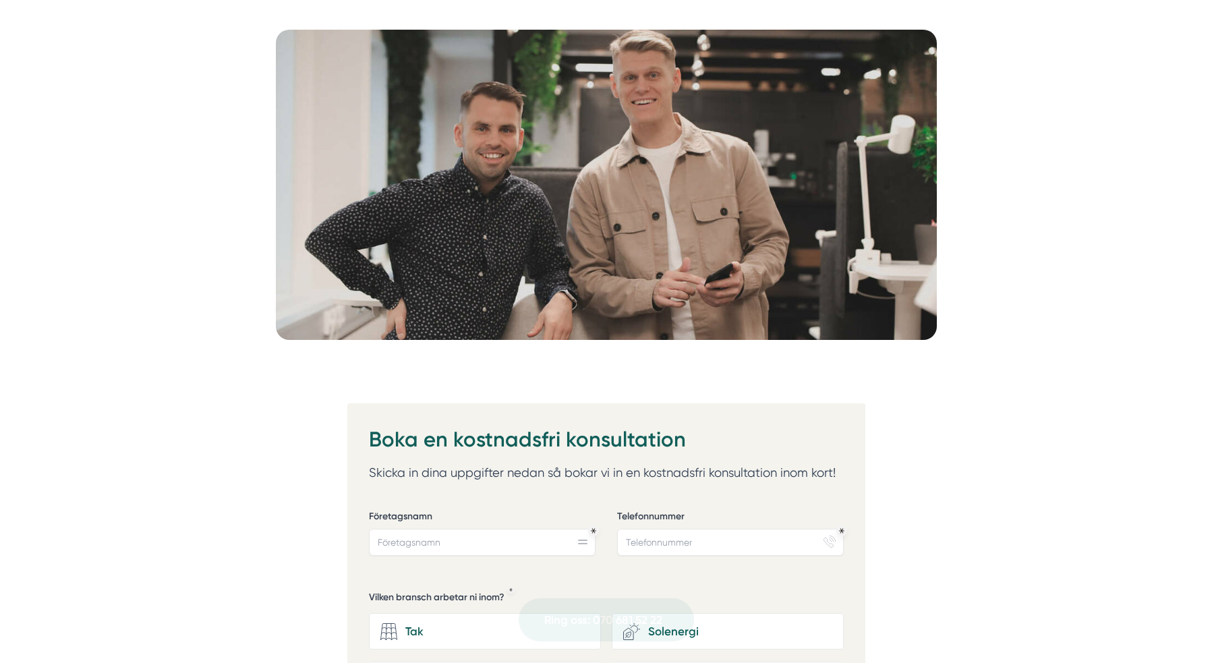
scroll to position [864, 0]
